Goal: Use online tool/utility: Use online tool/utility

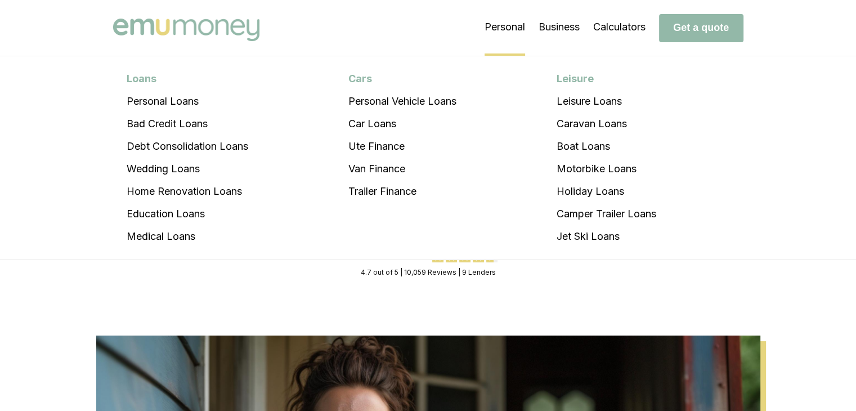
click at [492, 25] on li "Personal Loans Personal Loans Bad Credit Loans Debt Consolidation Loans Wedding…" at bounding box center [505, 27] width 41 height 56
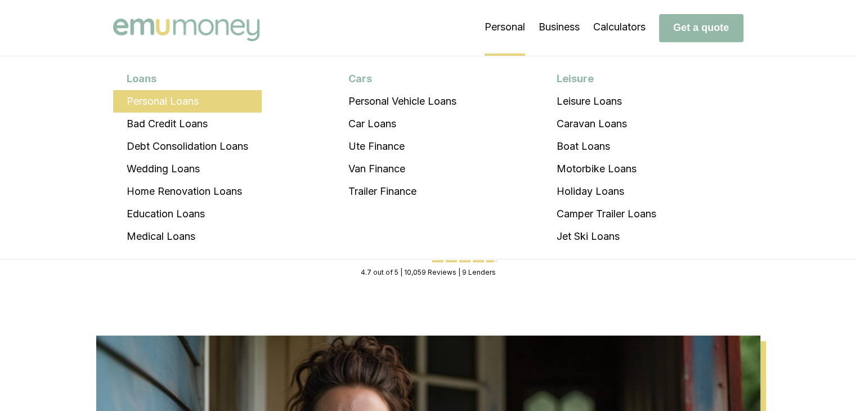
click at [156, 102] on li "Personal Loans" at bounding box center [187, 101] width 149 height 23
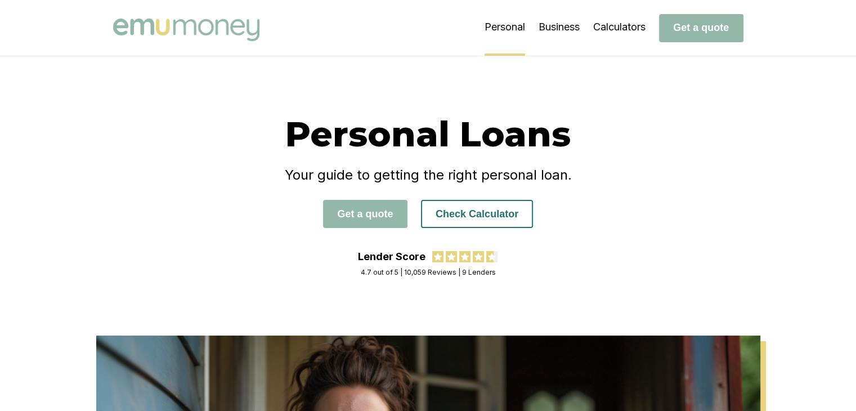
click at [472, 214] on button "Check Calculator" at bounding box center [477, 214] width 112 height 28
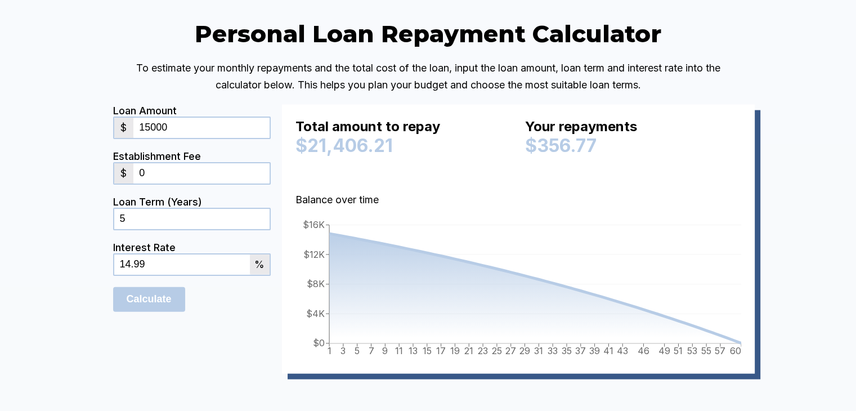
click at [133, 138] on div "$" at bounding box center [124, 128] width 20 height 20
click at [124, 138] on div "$" at bounding box center [124, 128] width 20 height 20
click at [155, 138] on input "15000" at bounding box center [201, 128] width 136 height 20
click at [182, 138] on input "15000" at bounding box center [201, 128] width 136 height 20
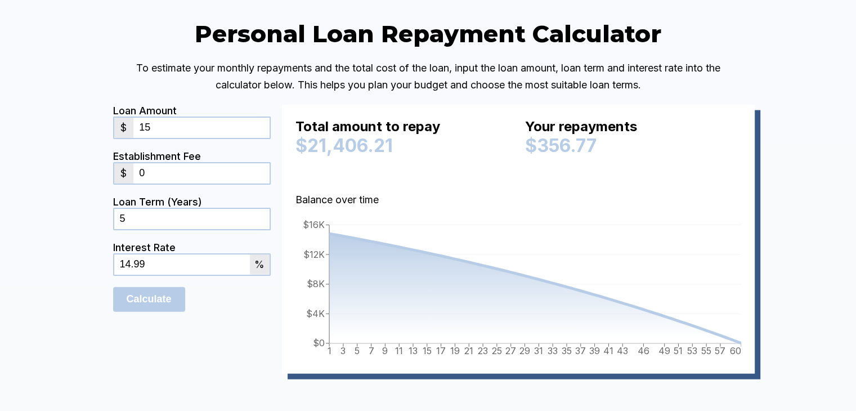
type input "1"
type input "-1"
click at [205, 138] on input "-1" at bounding box center [201, 128] width 136 height 20
click at [174, 183] on input "0" at bounding box center [201, 173] width 136 height 20
